Goal: Check status

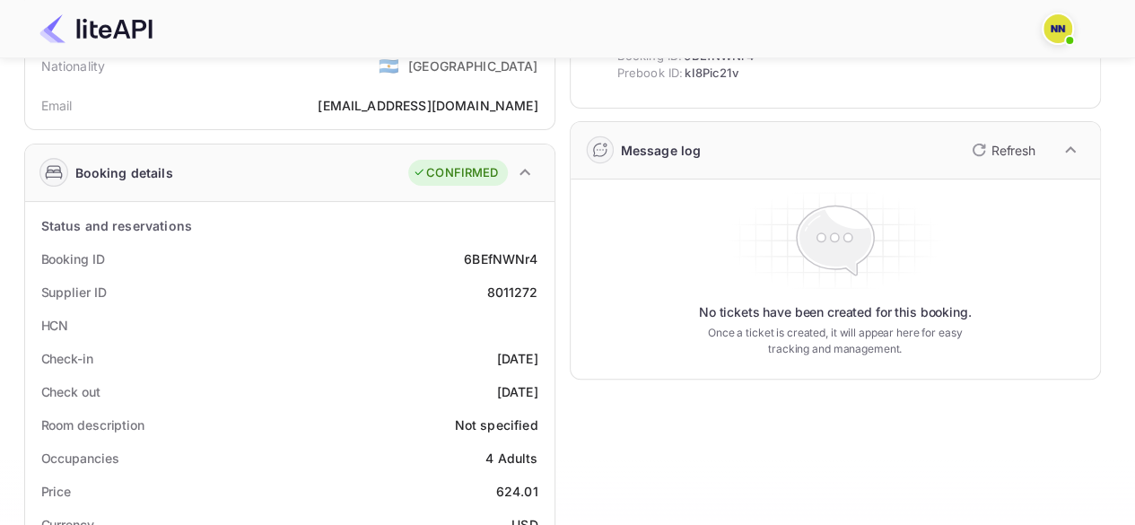
click at [630, 10] on div at bounding box center [560, 29] width 1085 height 54
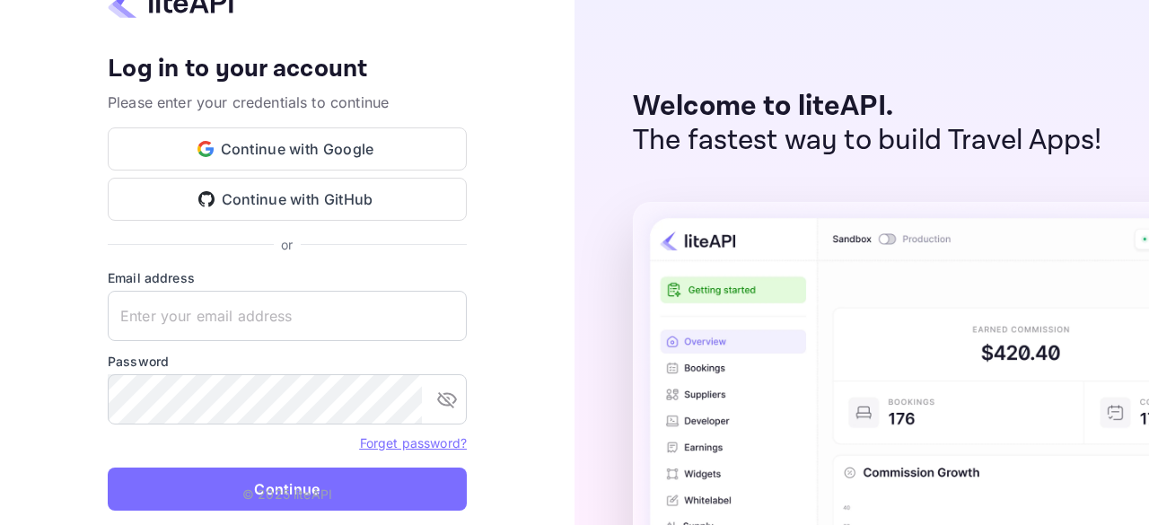
type input "zen.abddin@tbo.com"
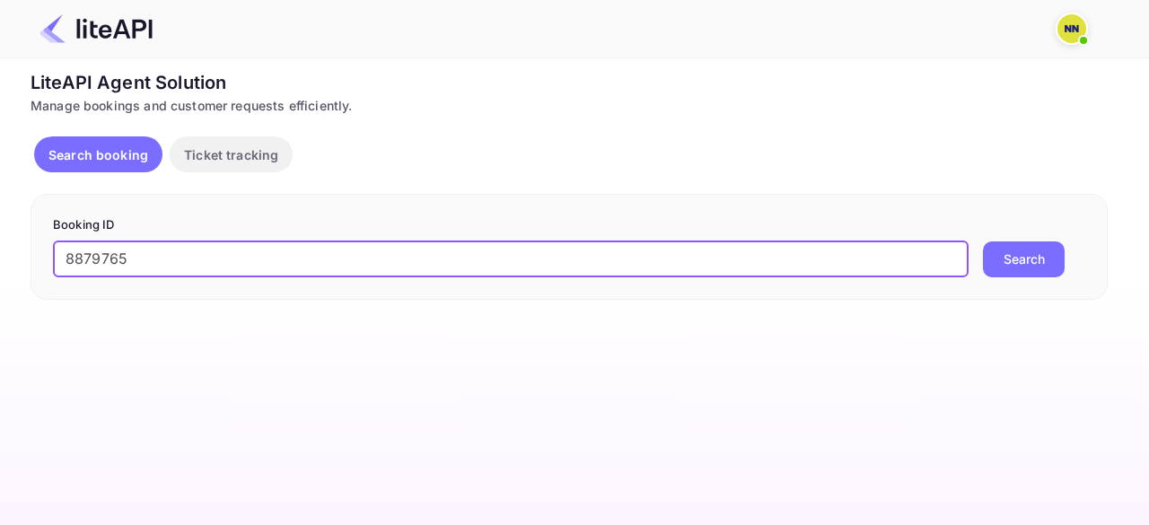
click at [319, 259] on input "8879765" at bounding box center [510, 259] width 915 height 36
type input "8879765"
click at [1034, 257] on button "Search" at bounding box center [1024, 259] width 82 height 36
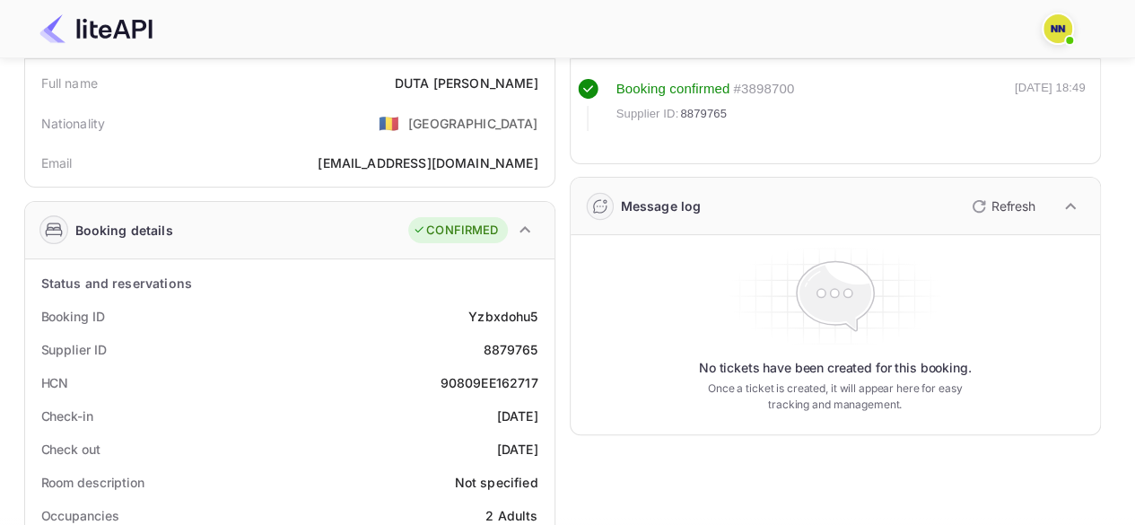
scroll to position [179, 0]
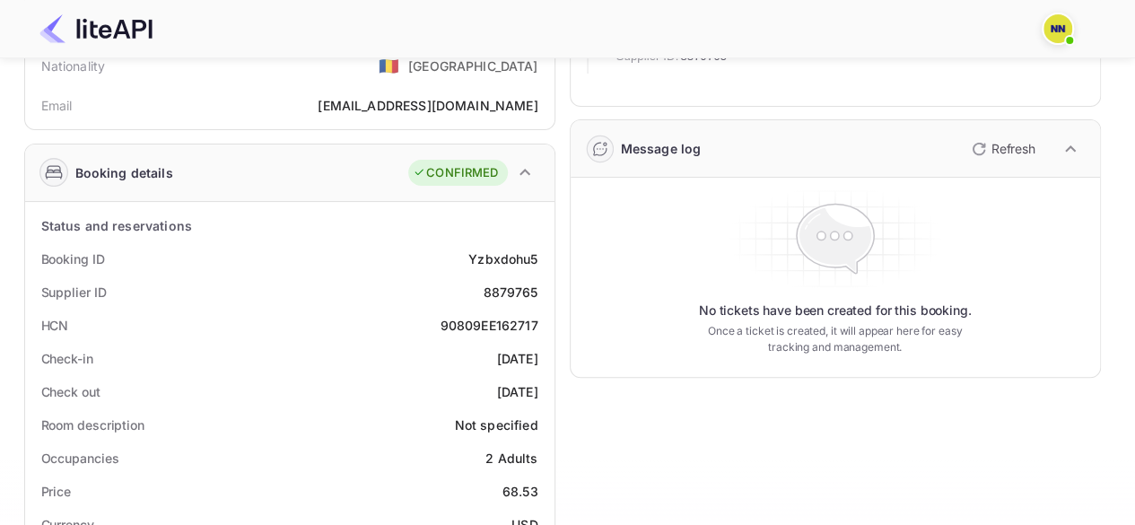
click at [504, 326] on div "90809EE162717" at bounding box center [490, 325] width 98 height 19
copy div "90809EE162717"
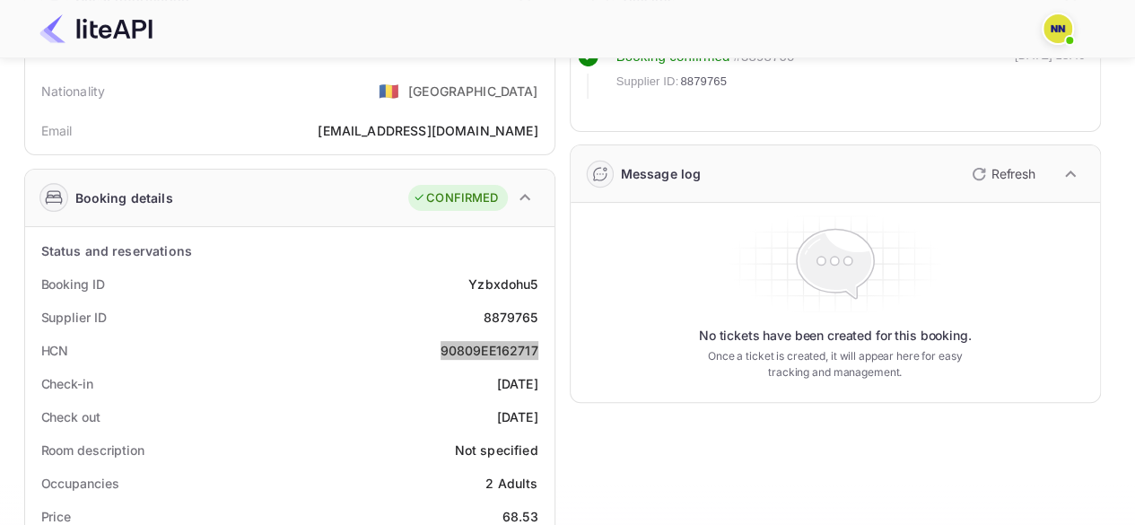
scroll to position [0, 0]
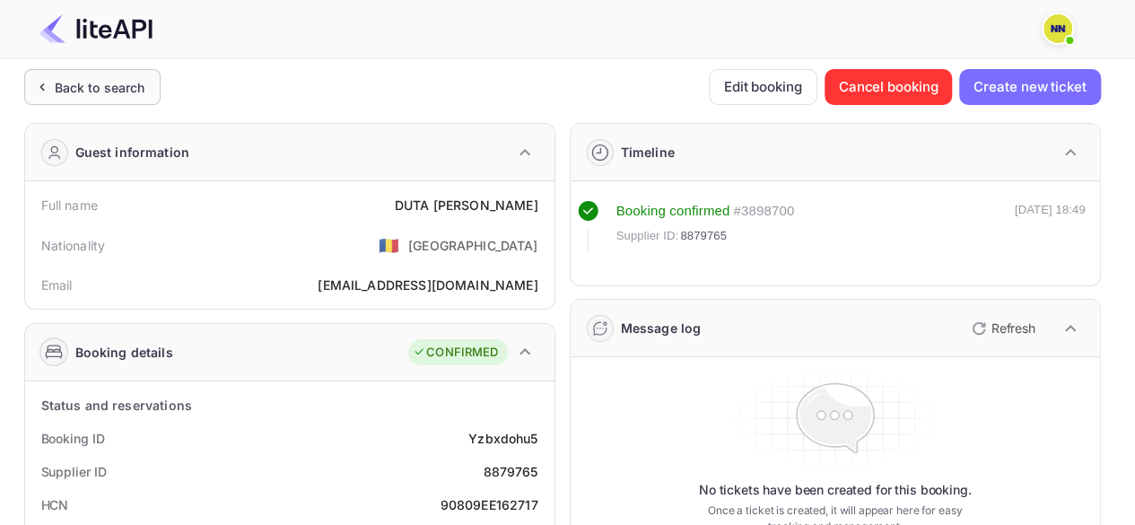
click at [61, 82] on div "Back to search" at bounding box center [100, 87] width 91 height 19
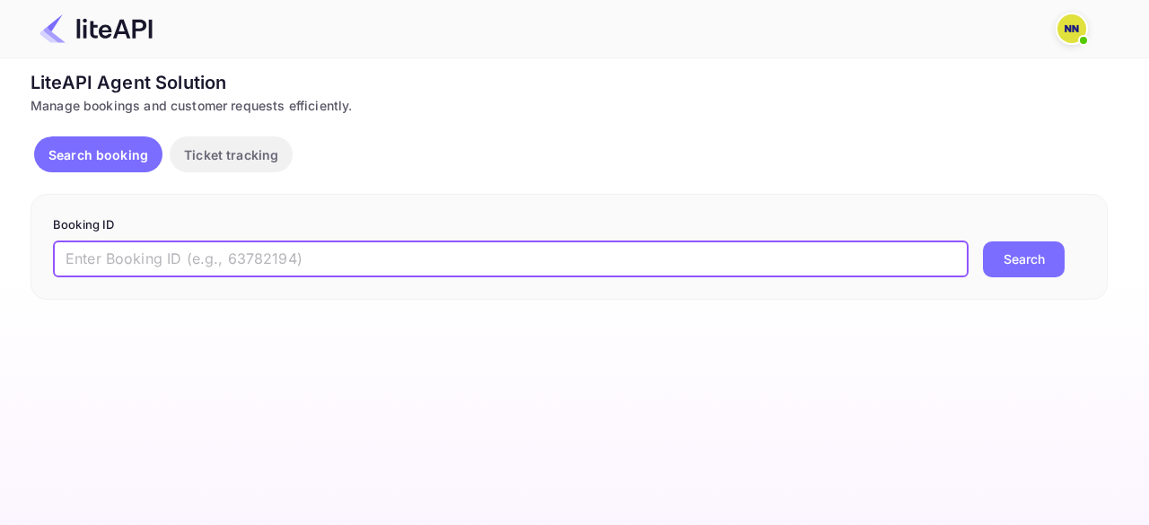
click at [310, 258] on input "text" at bounding box center [510, 259] width 915 height 36
paste input "8449644"
type input "8449644"
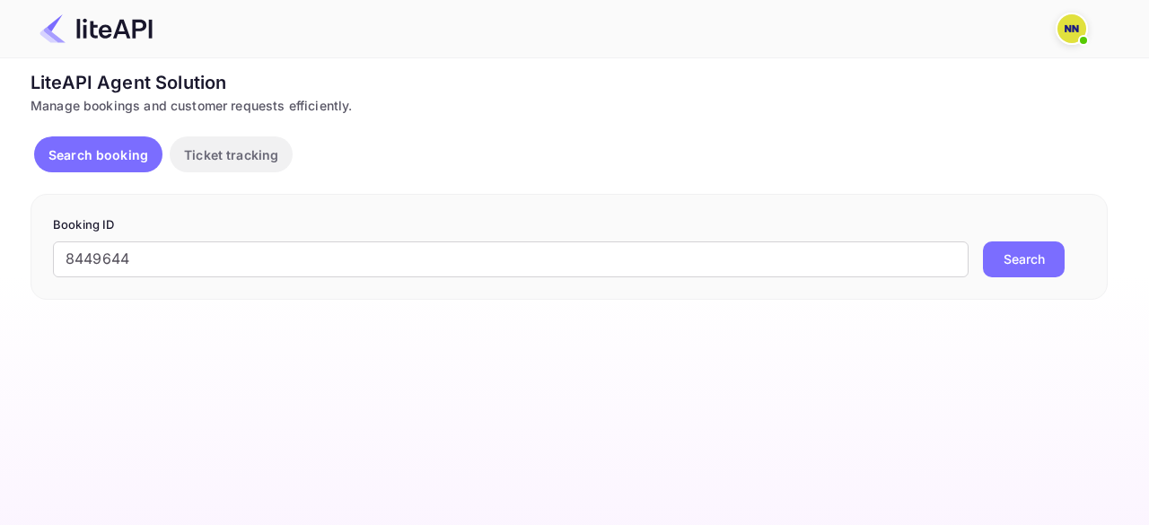
click at [1015, 274] on button "Search" at bounding box center [1024, 259] width 82 height 36
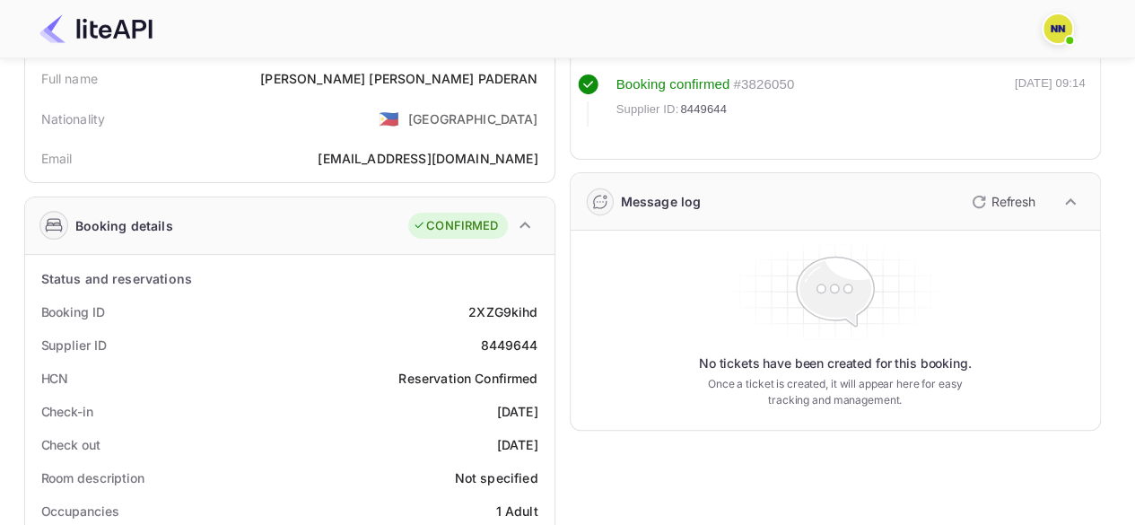
scroll to position [179, 0]
